Goal: Task Accomplishment & Management: Use online tool/utility

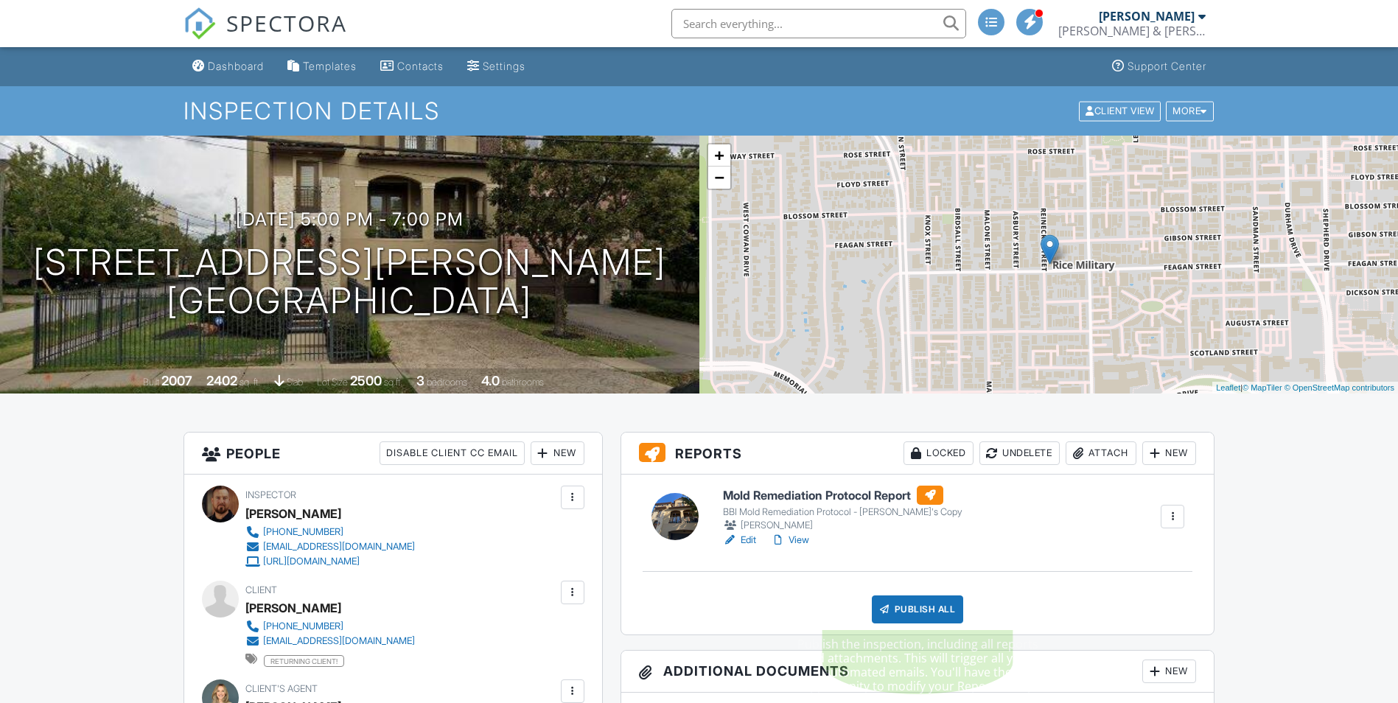
click at [914, 607] on div "Publish All" at bounding box center [918, 610] width 92 height 28
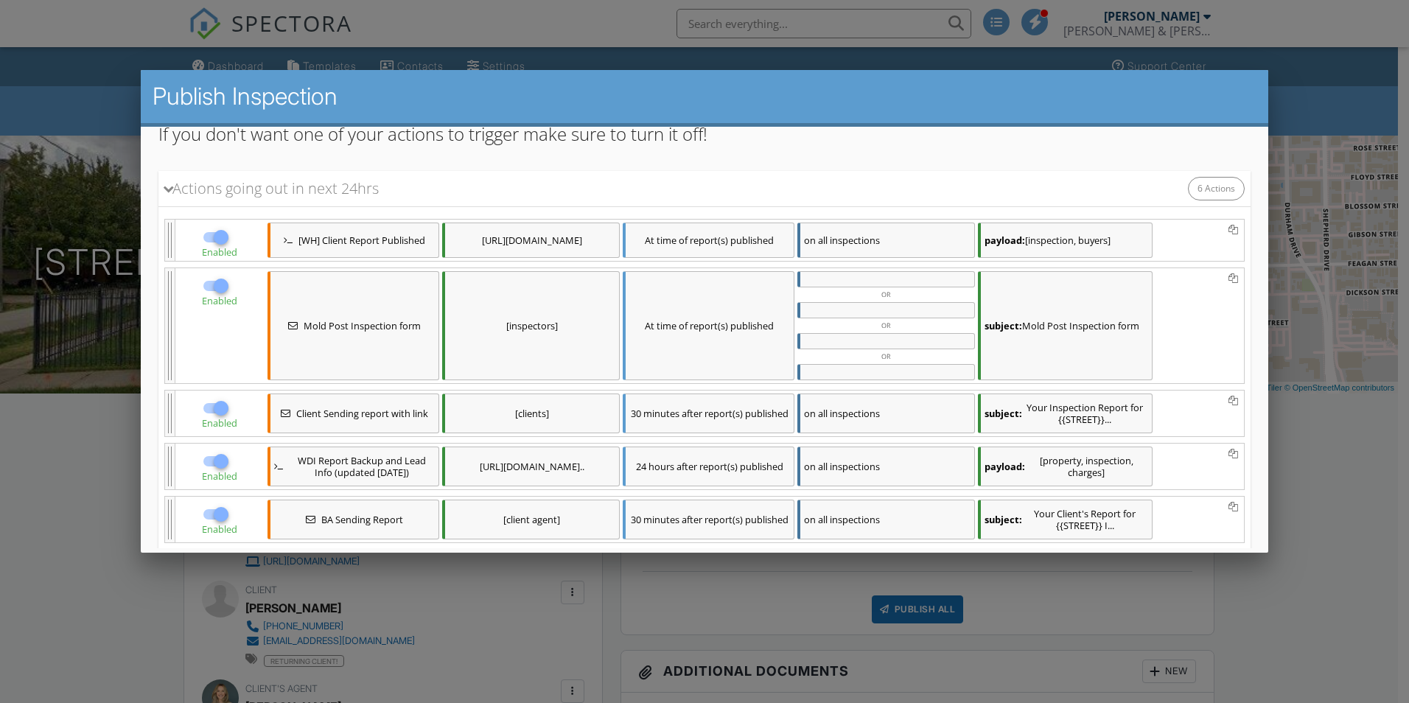
scroll to position [297, 0]
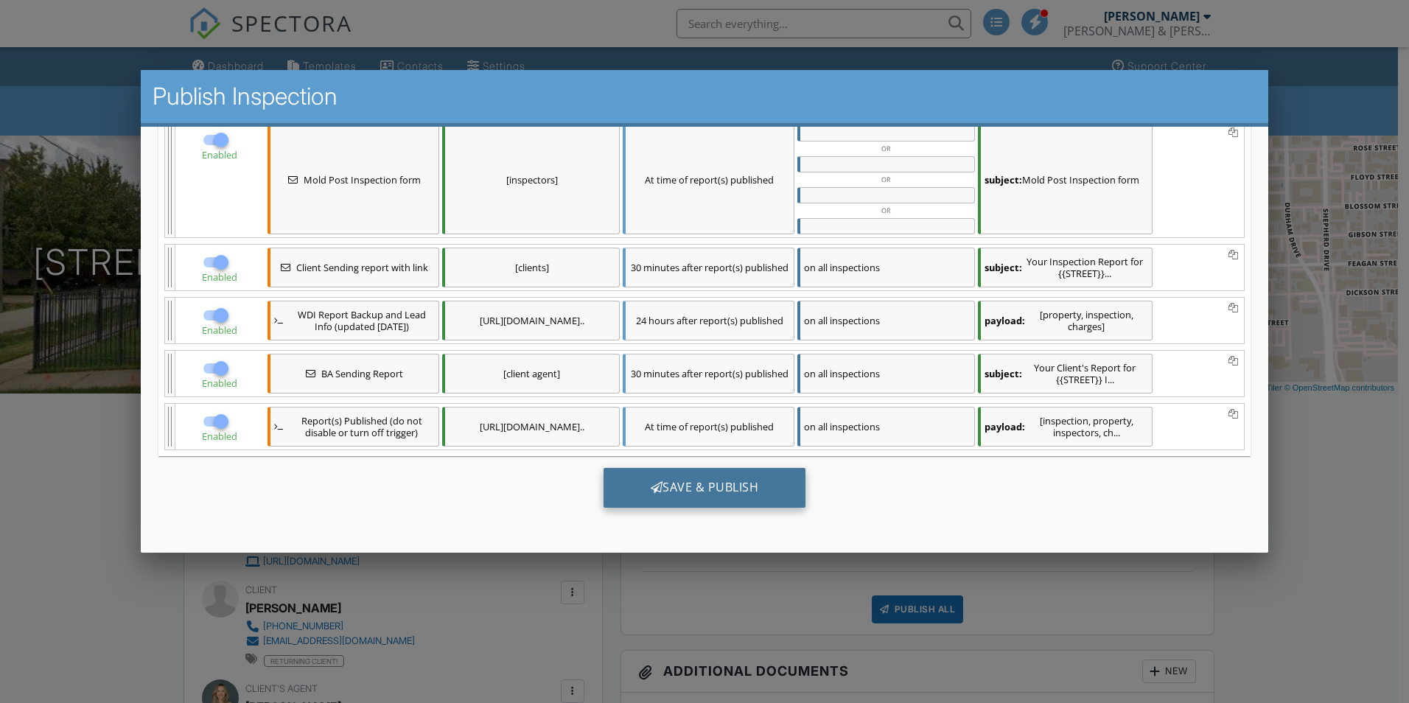
click at [775, 498] on div "Save & Publish" at bounding box center [705, 488] width 203 height 40
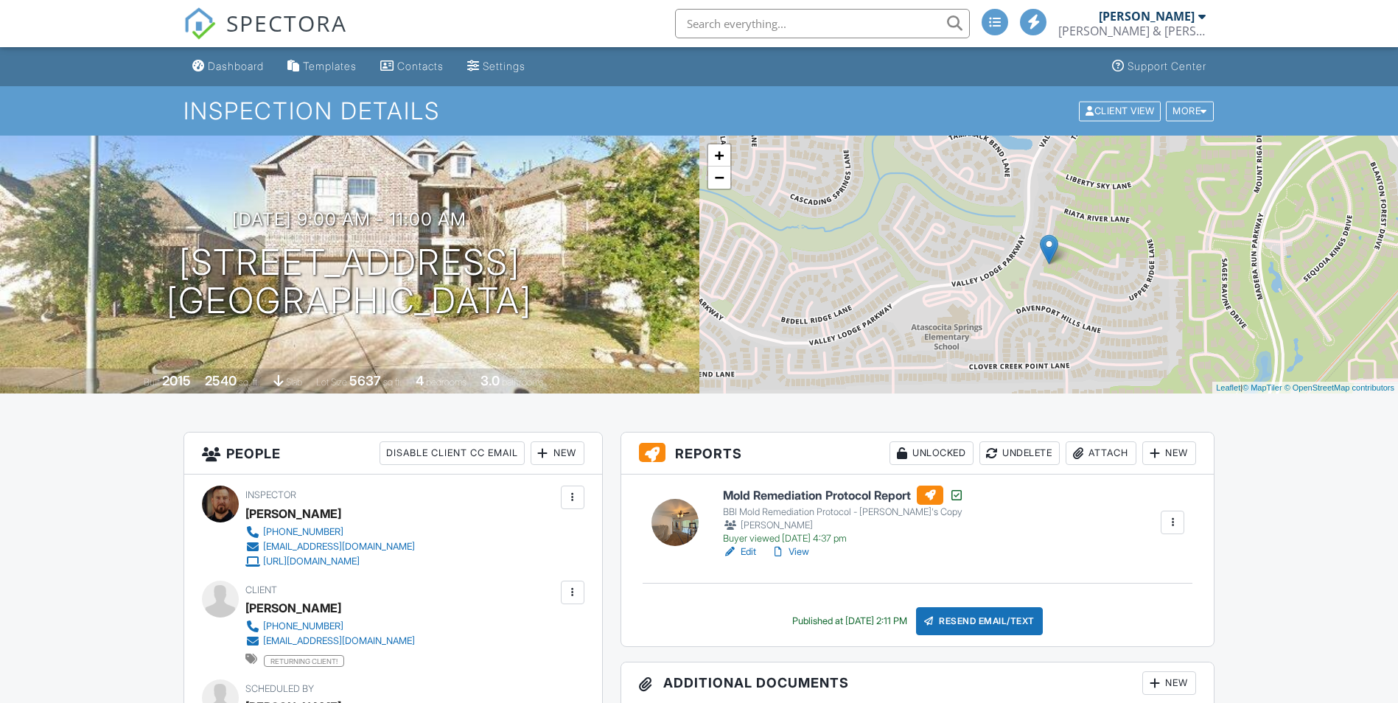
click at [756, 548] on link "Edit" at bounding box center [739, 552] width 33 height 15
